Goal: Check status: Check status

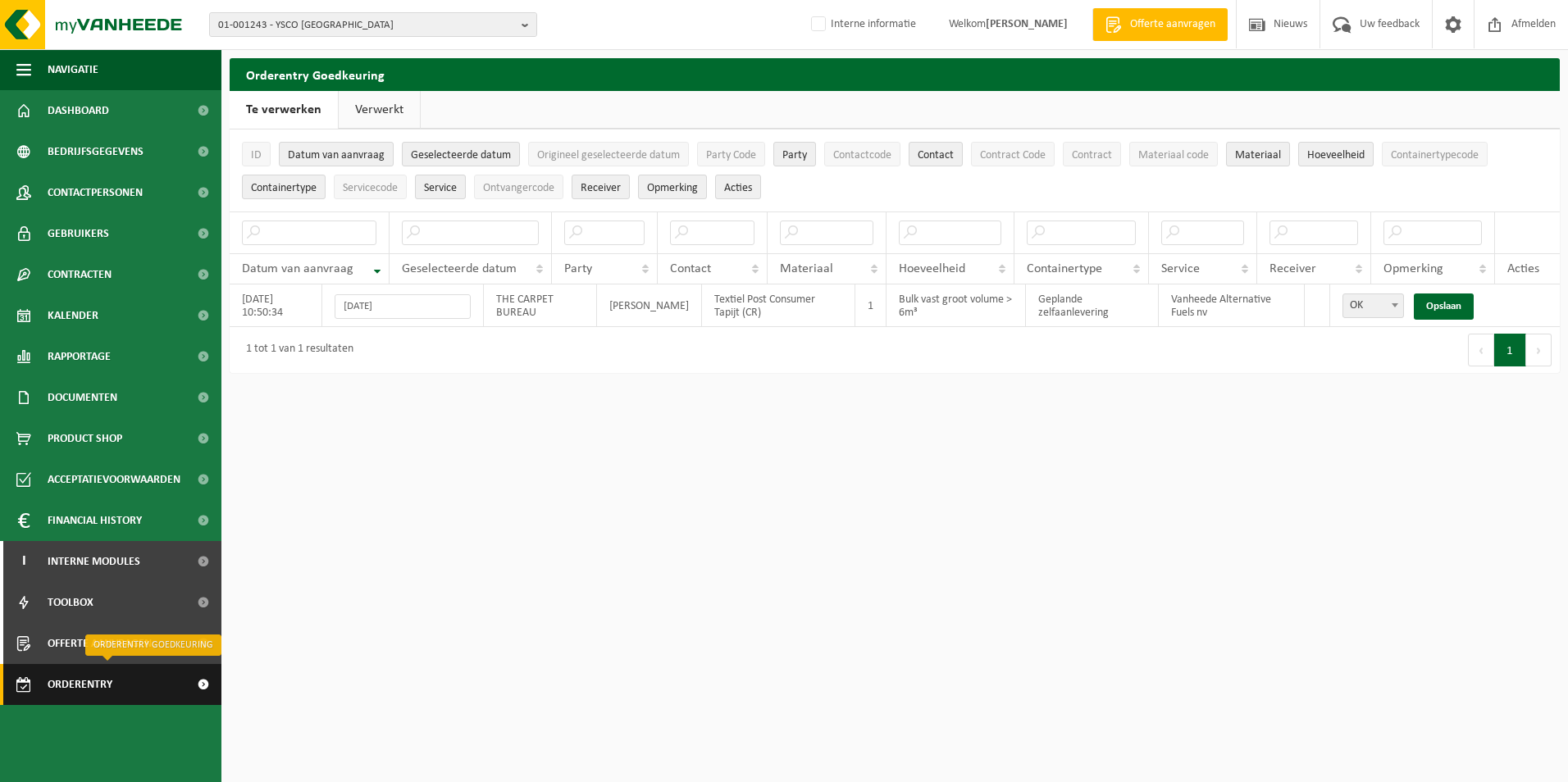
click at [100, 686] on span "Orderentry Goedkeuring" at bounding box center [116, 684] width 138 height 41
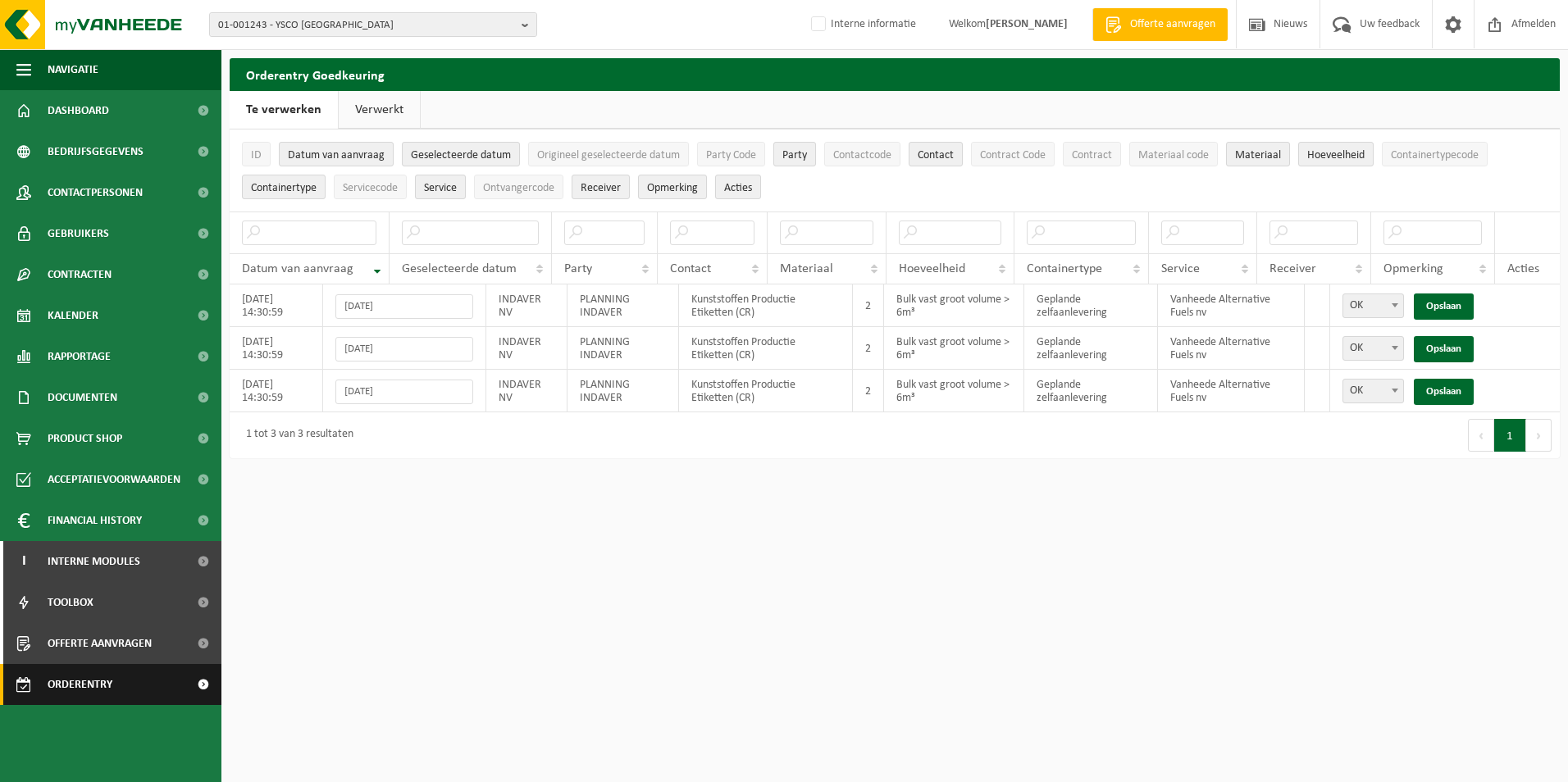
click at [93, 684] on span "Orderentry Goedkeuring" at bounding box center [116, 684] width 138 height 41
